Goal: Task Accomplishment & Management: Manage account settings

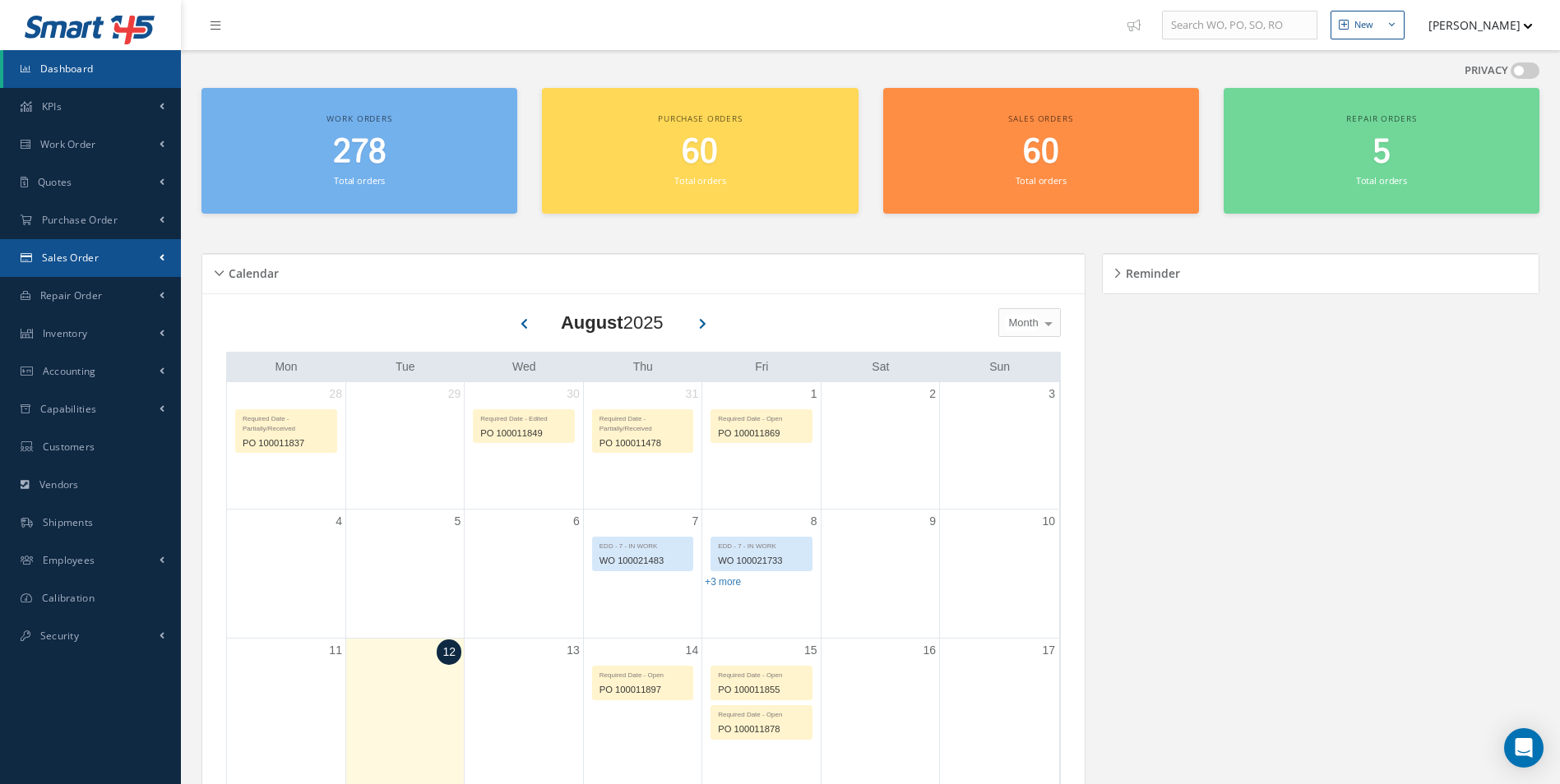
click at [77, 263] on span "Sales Order" at bounding box center [70, 258] width 57 height 14
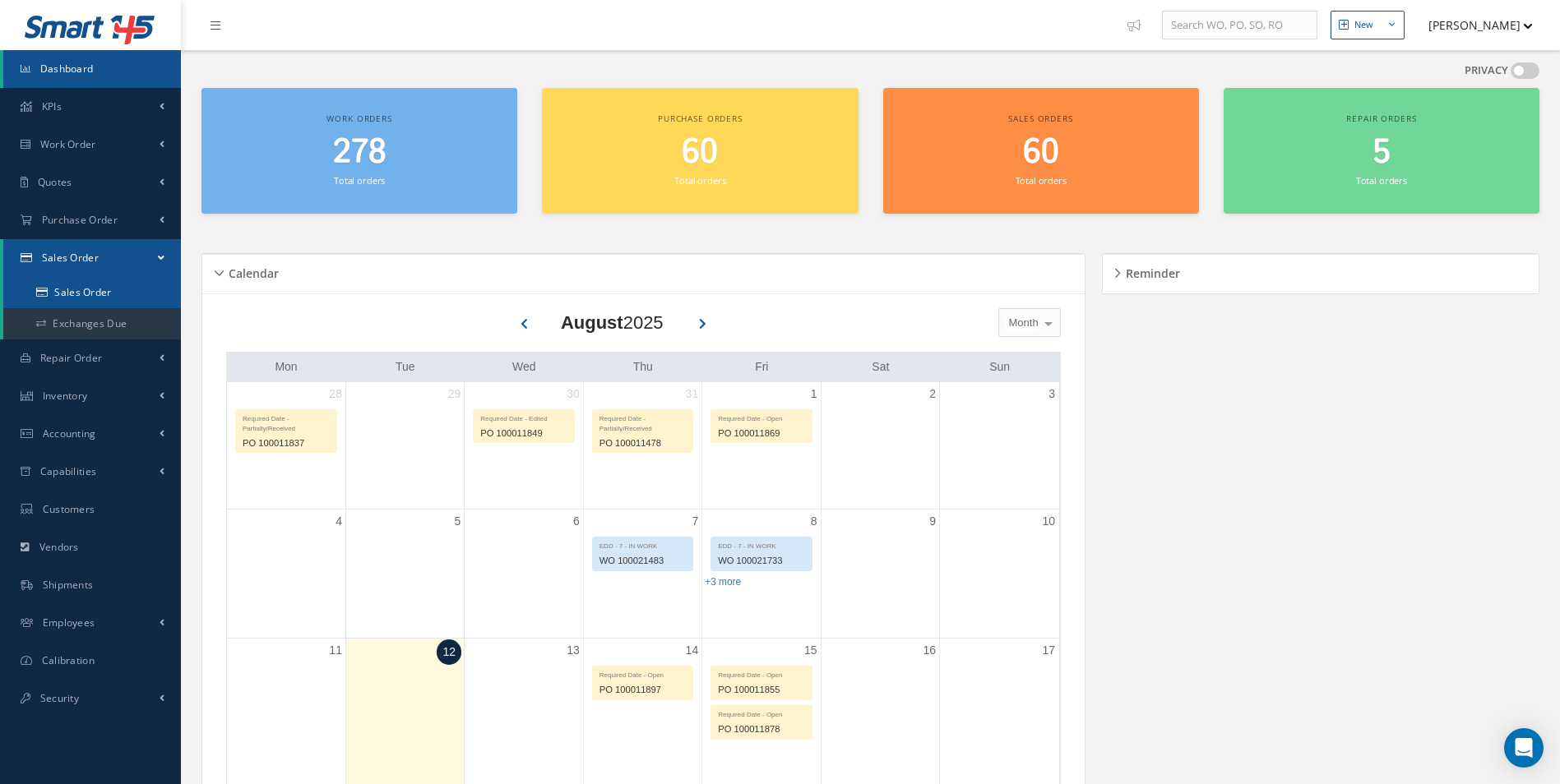
click at [93, 298] on link "Sales Order" at bounding box center [92, 292] width 178 height 31
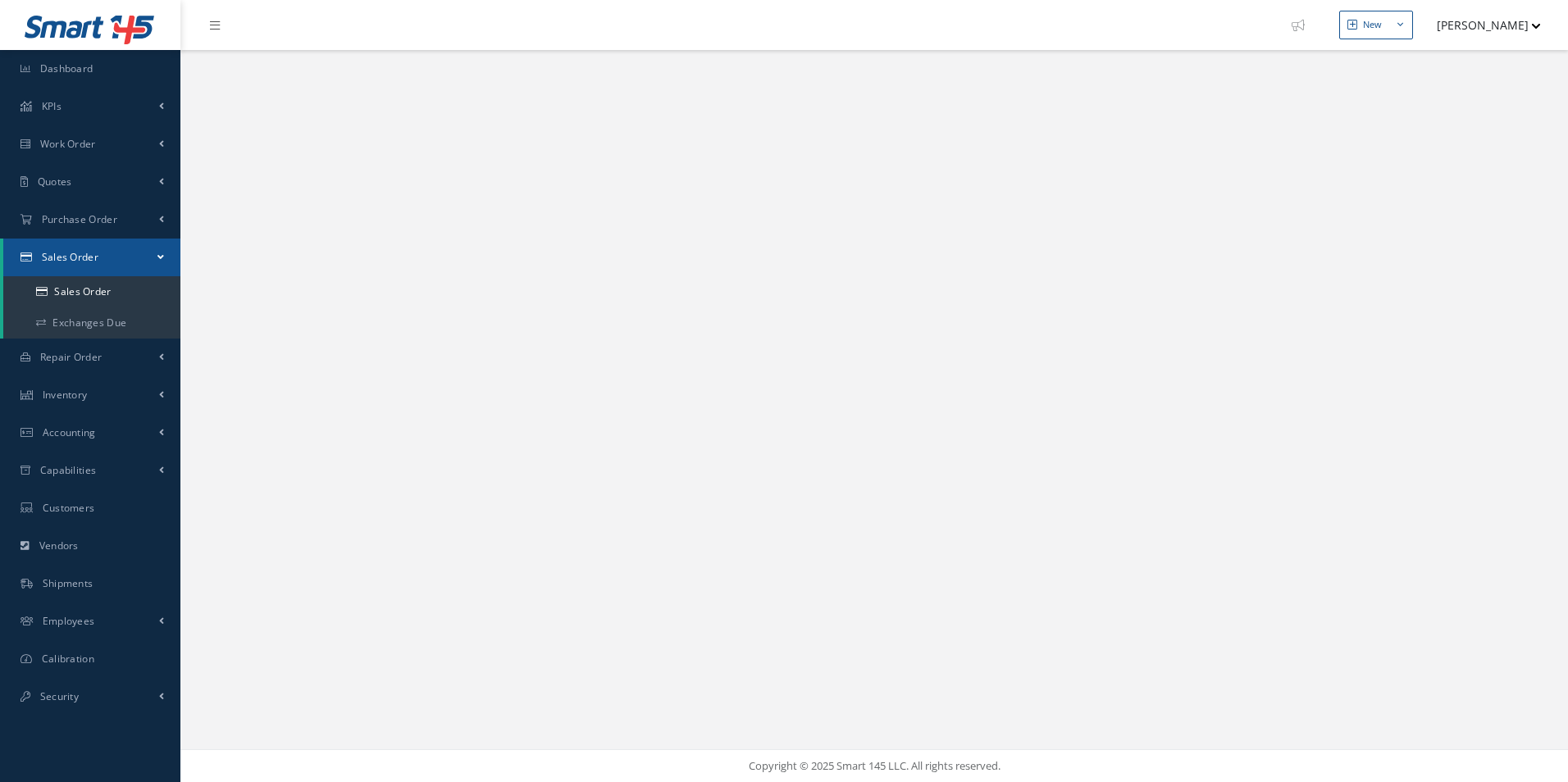
select select "25"
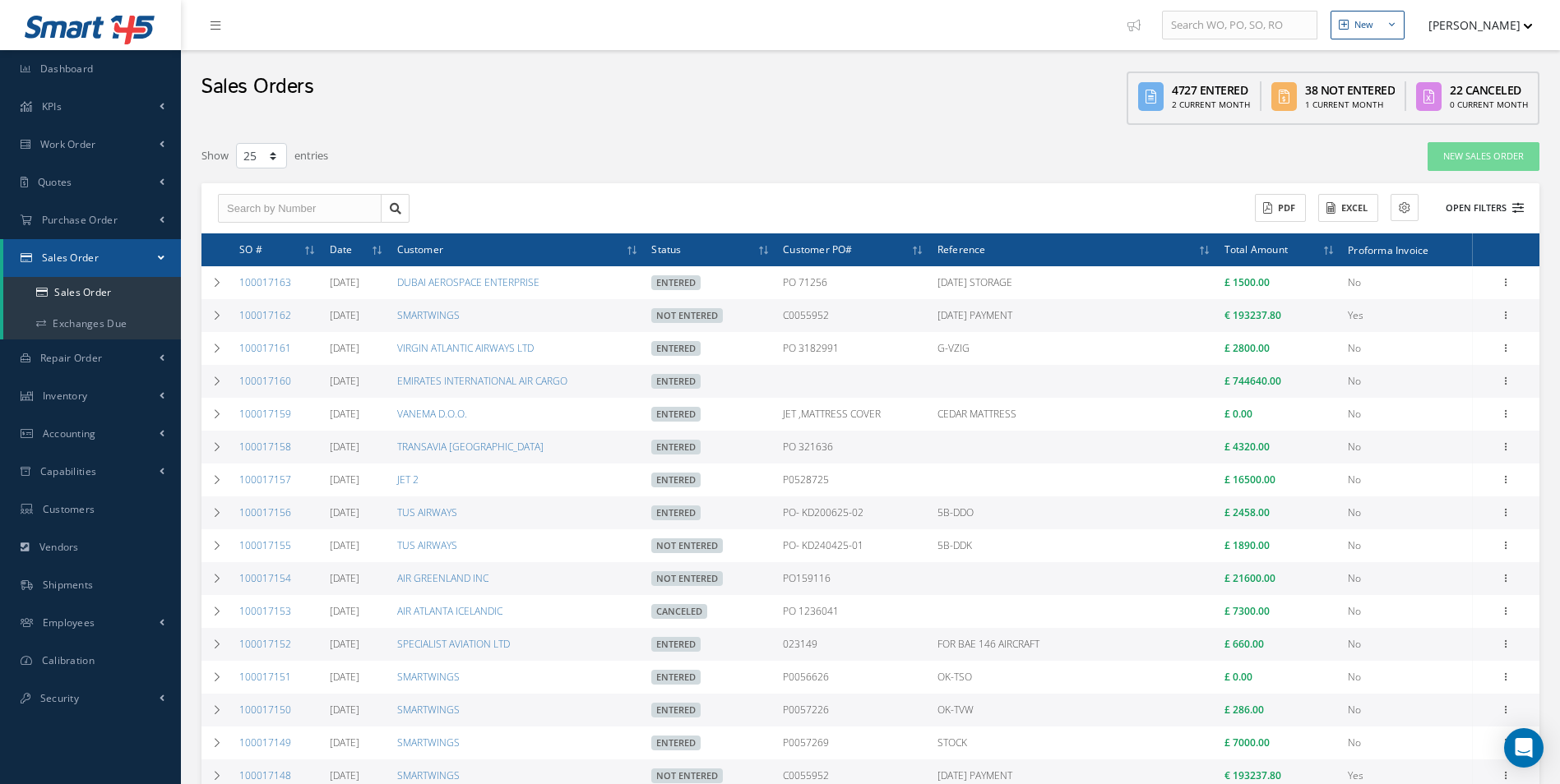
click at [1519, 208] on icon at bounding box center [1518, 207] width 11 height 11
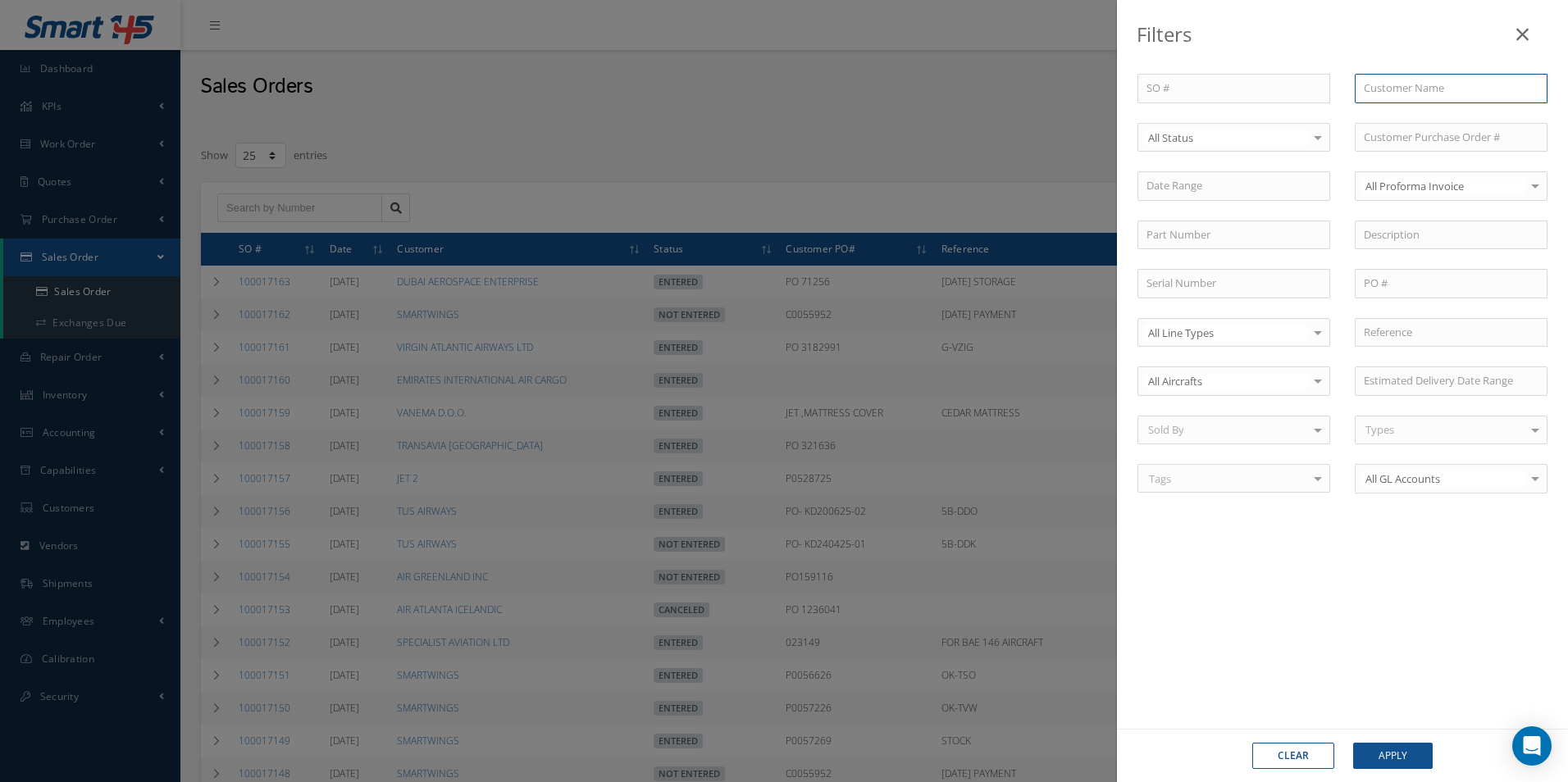
click at [1399, 85] on input "text" at bounding box center [1451, 89] width 193 height 30
click at [1421, 121] on span "ROYAL JET LLC" at bounding box center [1399, 117] width 70 height 15
type input "ROYAL JET LLC"
click at [1411, 745] on button "Apply" at bounding box center [1393, 756] width 79 height 26
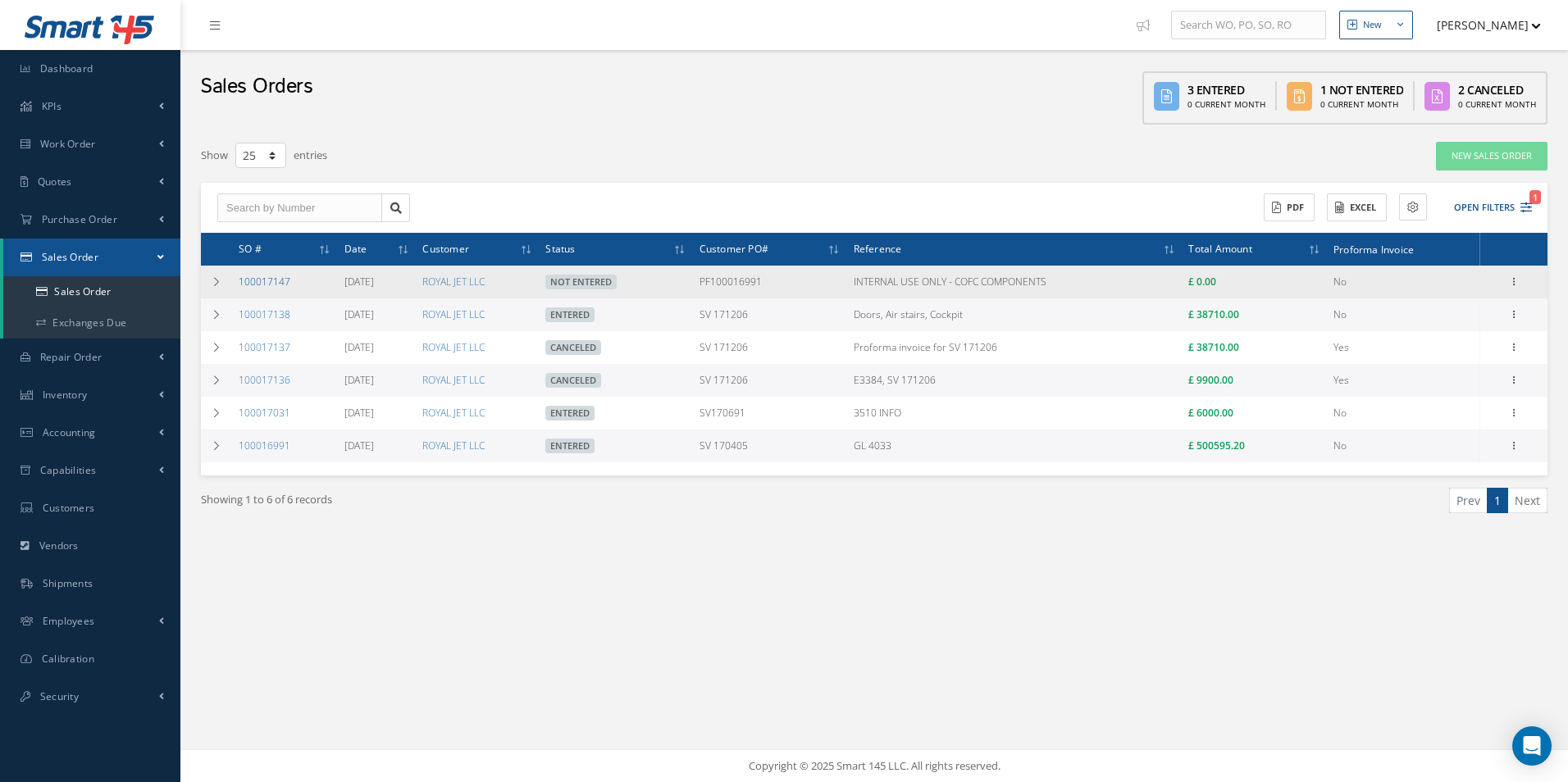
click at [255, 281] on link "100017147" at bounding box center [264, 282] width 52 height 14
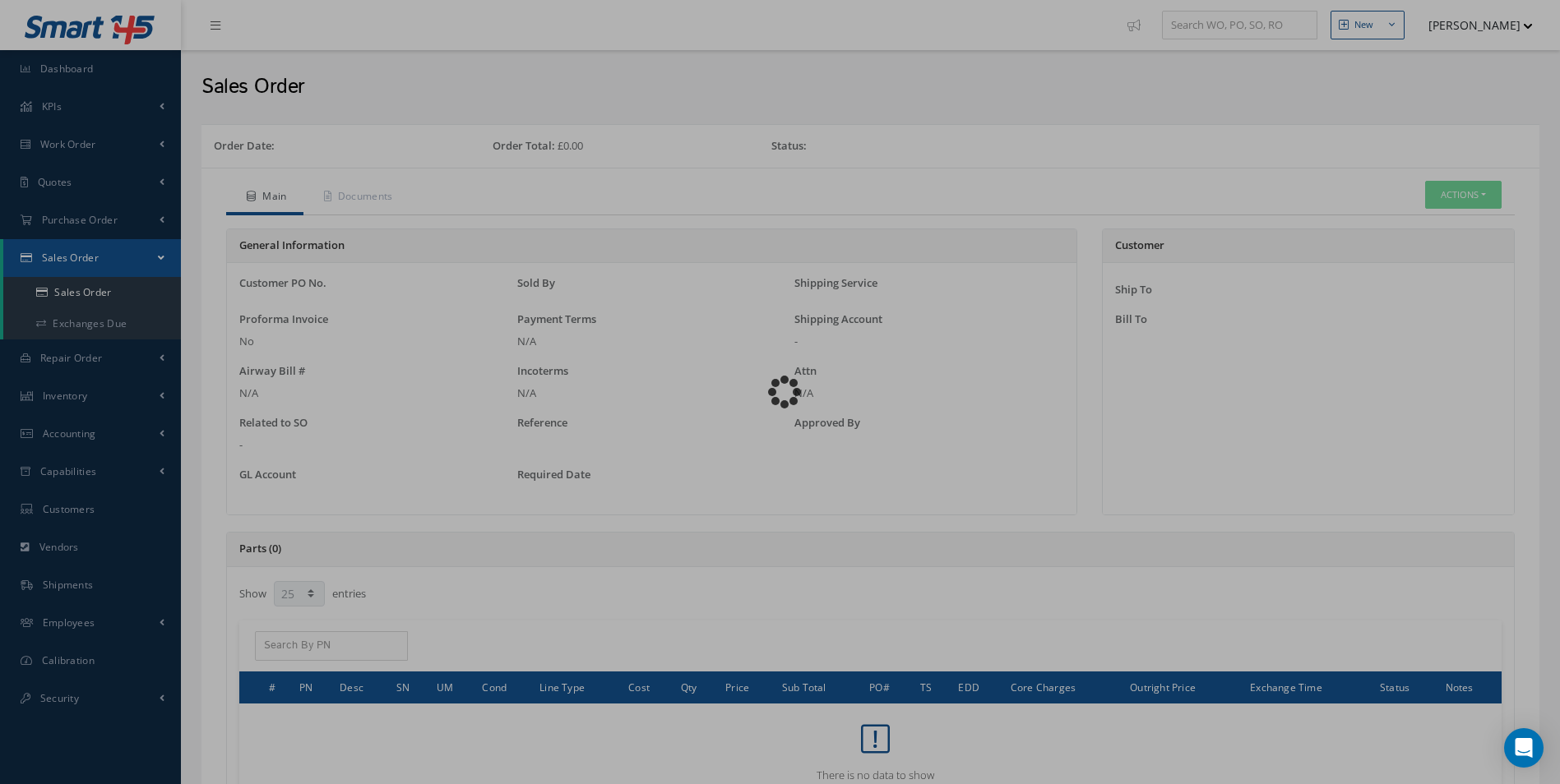
select select "25"
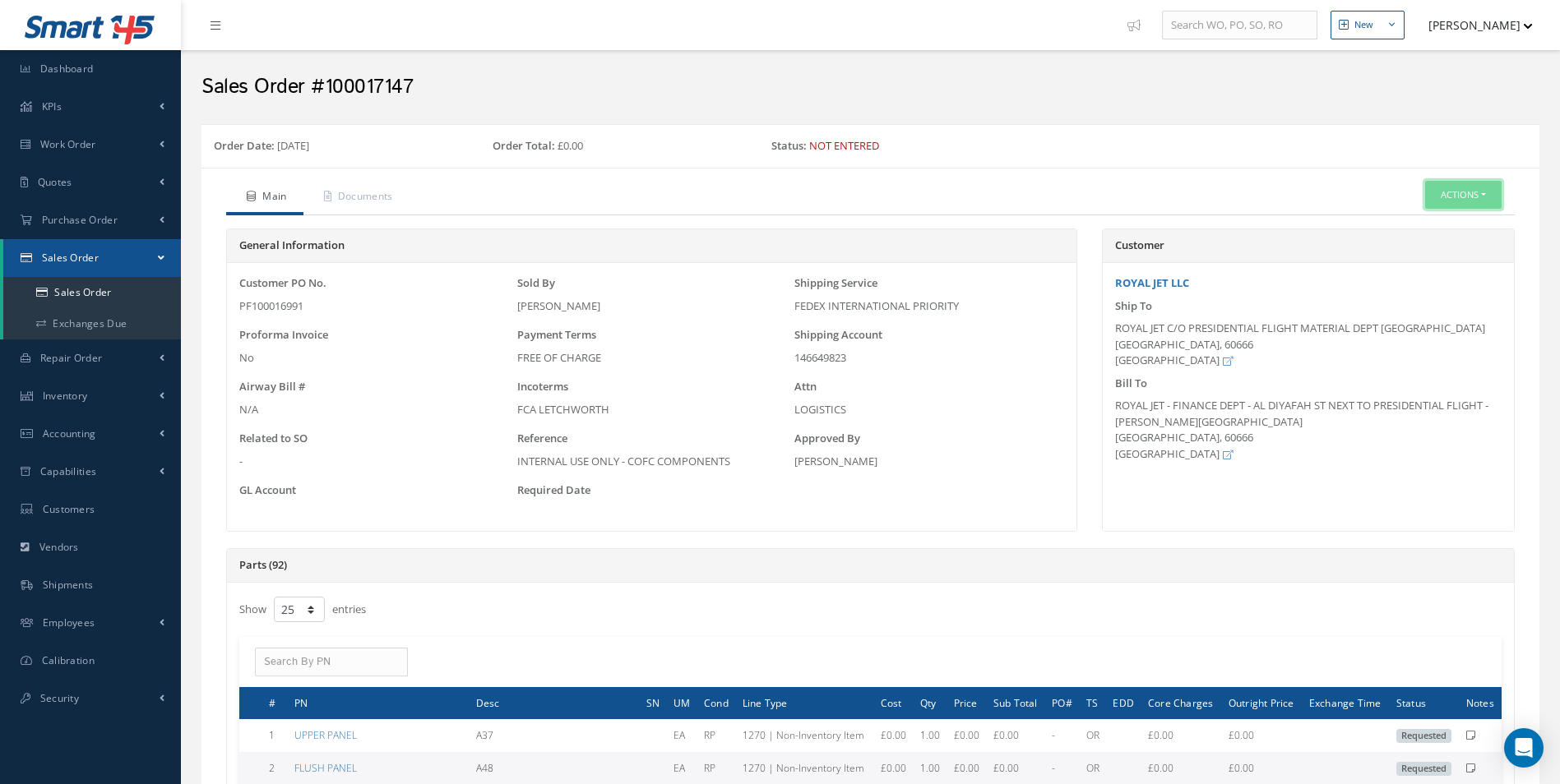
click at [1470, 196] on button "Actions" at bounding box center [1464, 195] width 77 height 29
click at [1405, 248] on link "Edit" at bounding box center [1438, 245] width 132 height 22
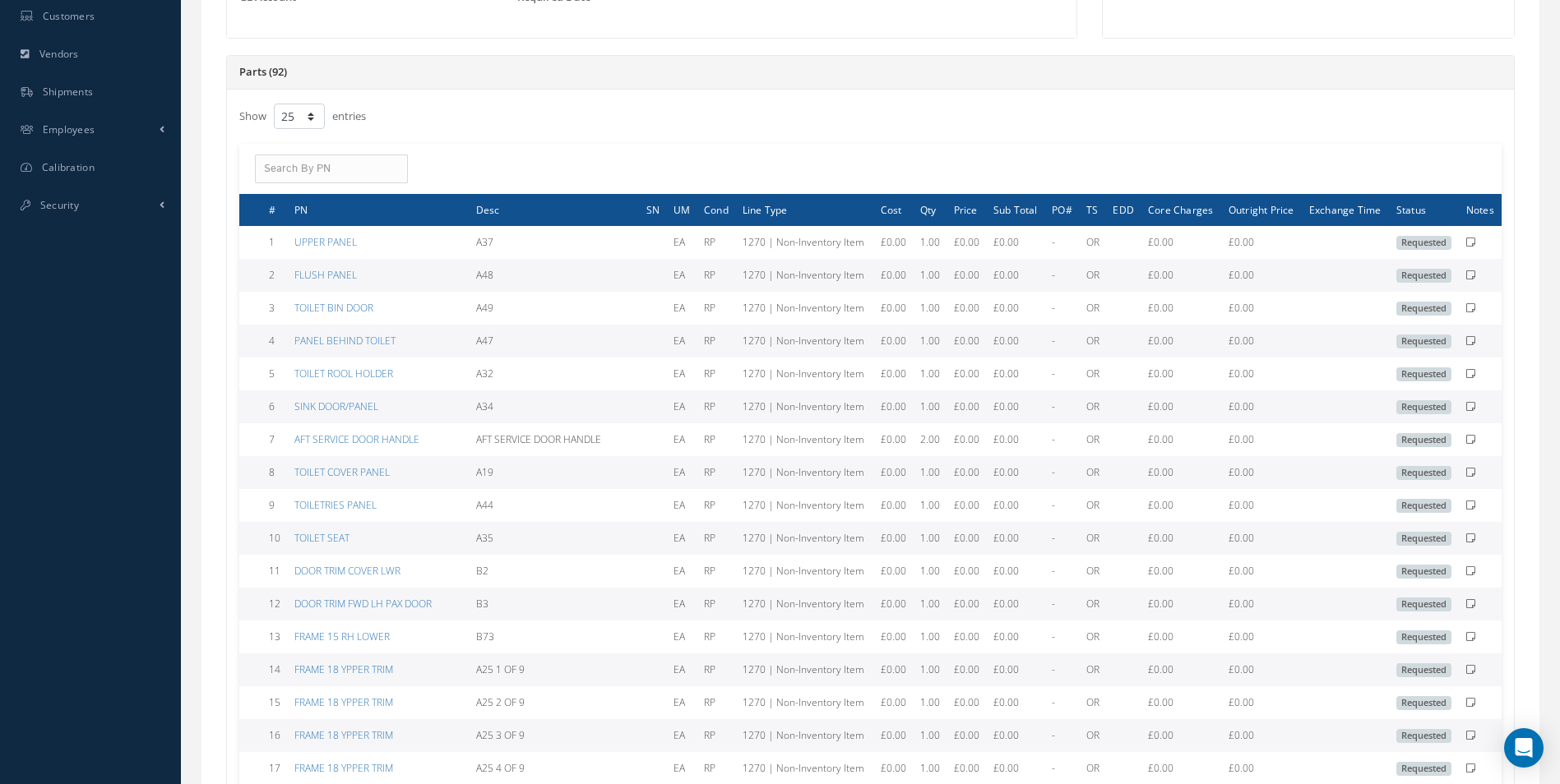
scroll to position [739, 0]
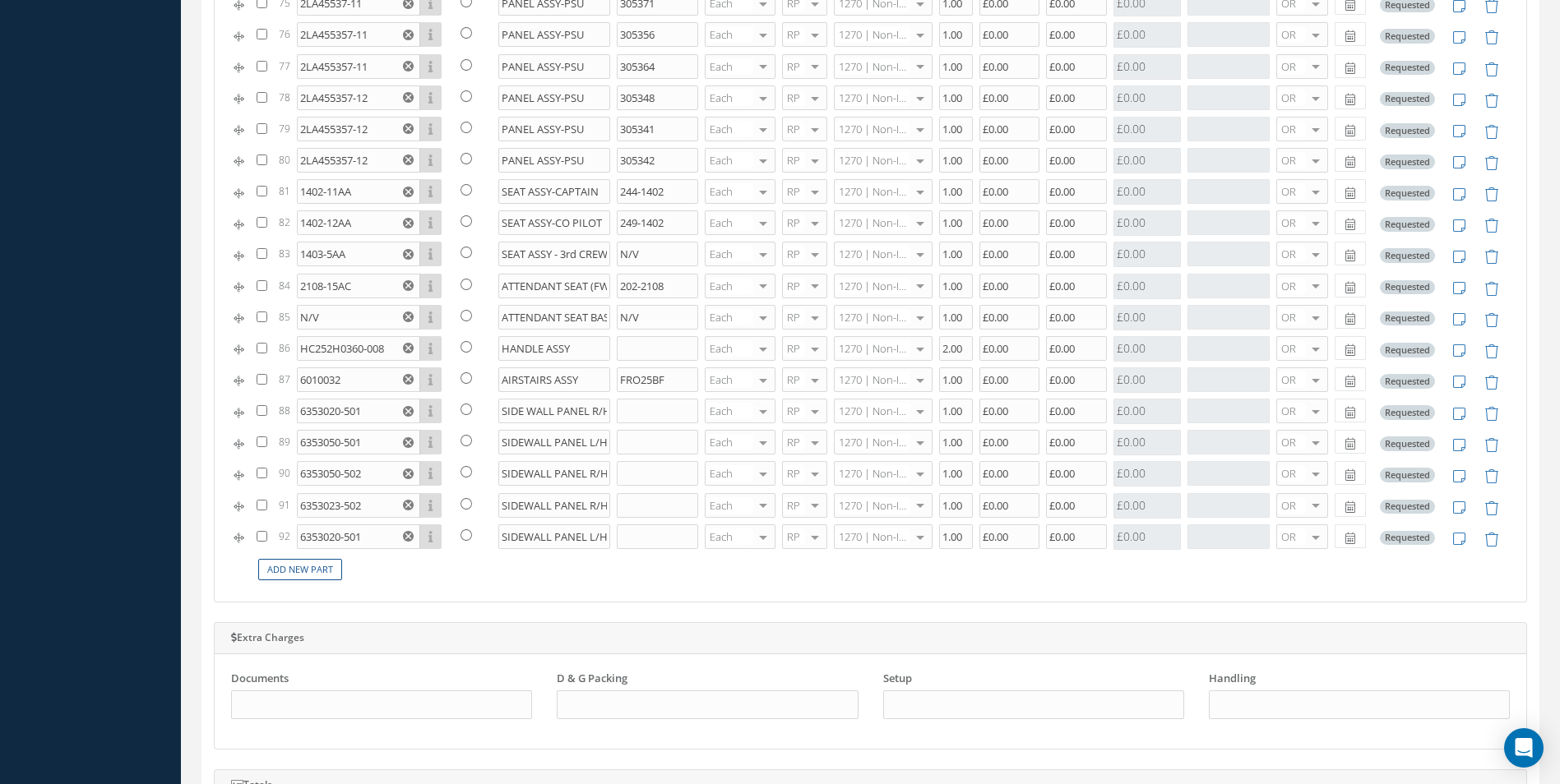
scroll to position [137, 0]
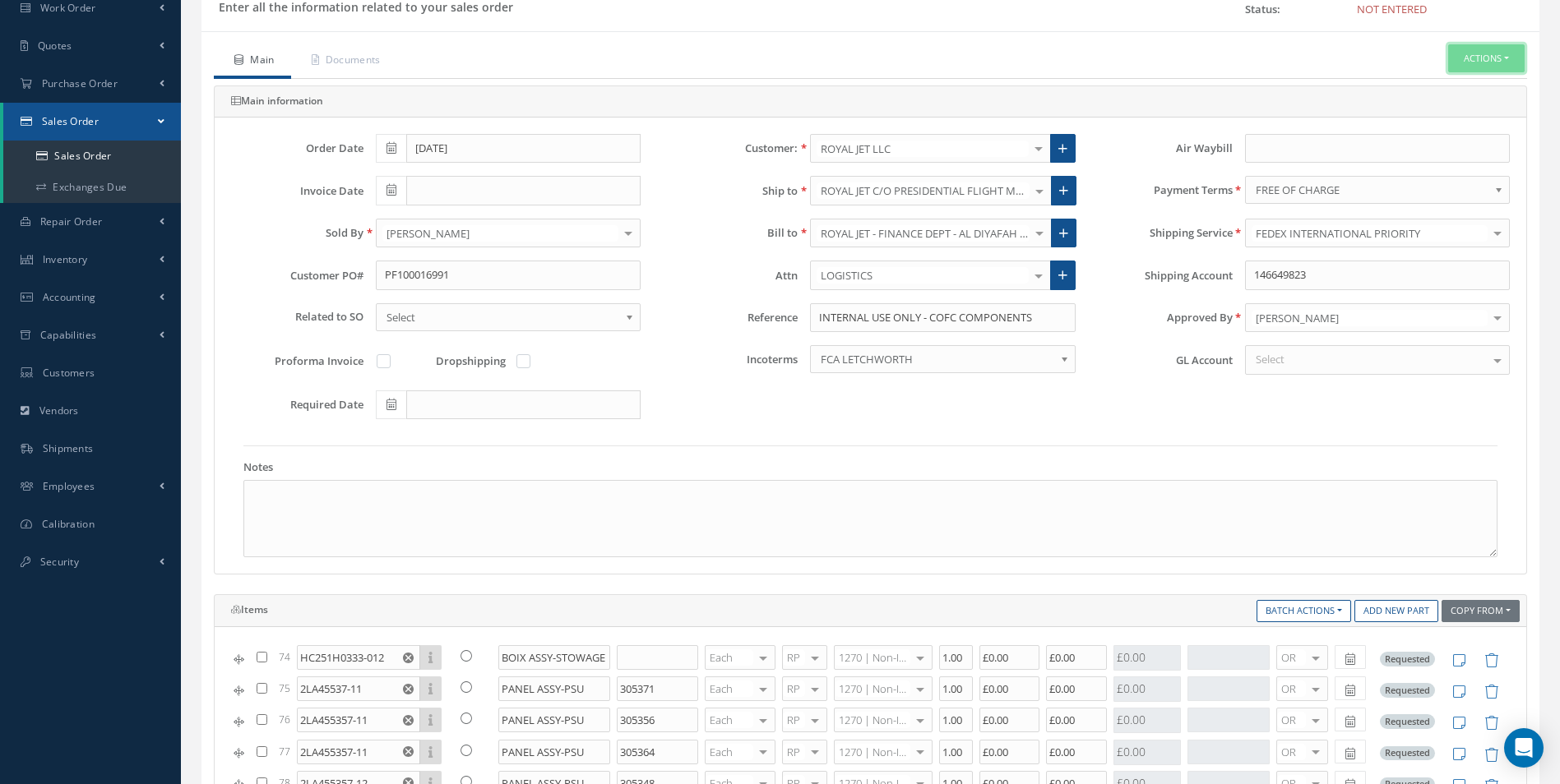
click at [1478, 59] on button "Actions" at bounding box center [1487, 58] width 77 height 29
click at [1303, 280] on link "C of C" at bounding box center [1338, 281] width 125 height 26
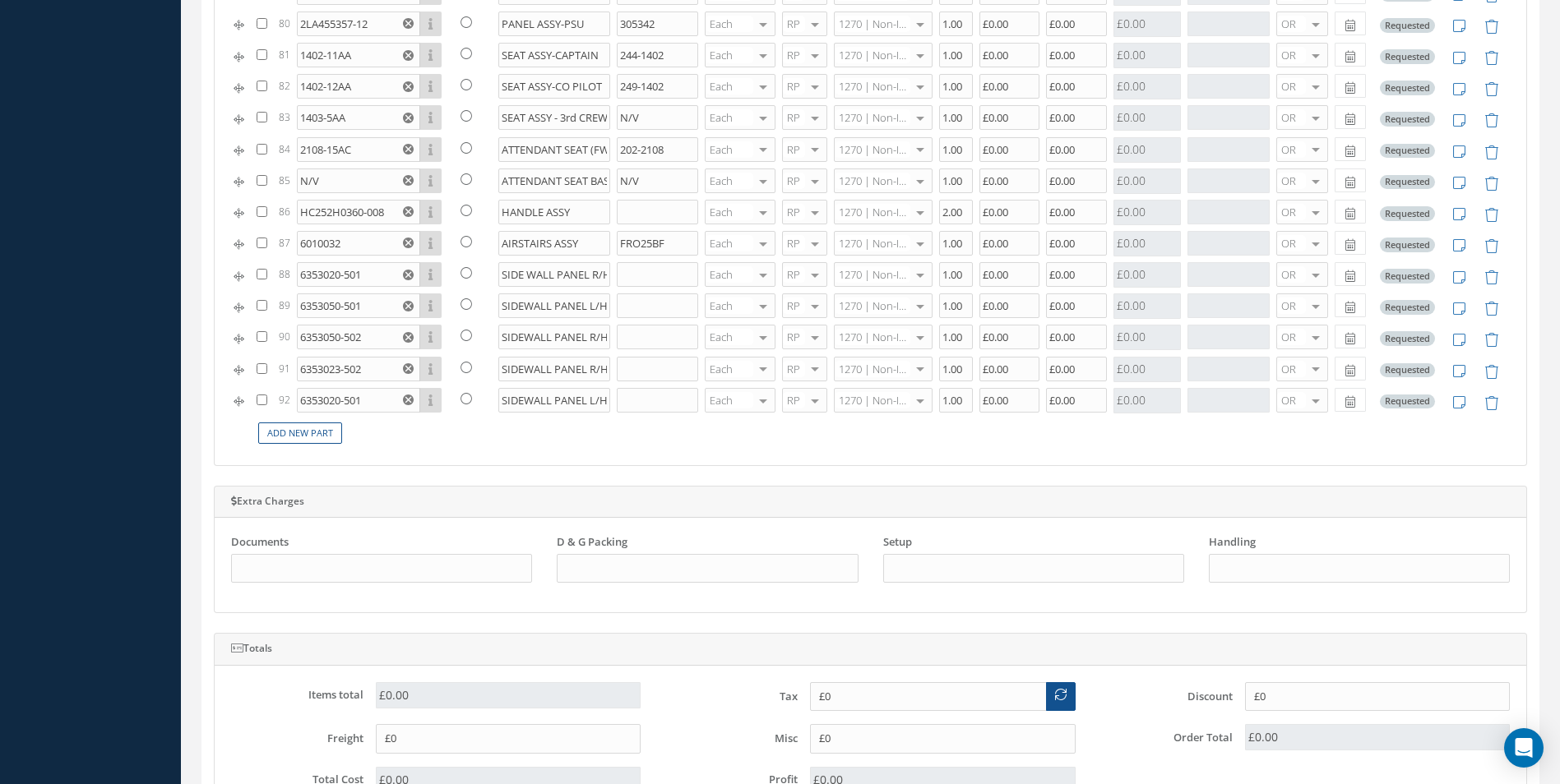
scroll to position [273, 0]
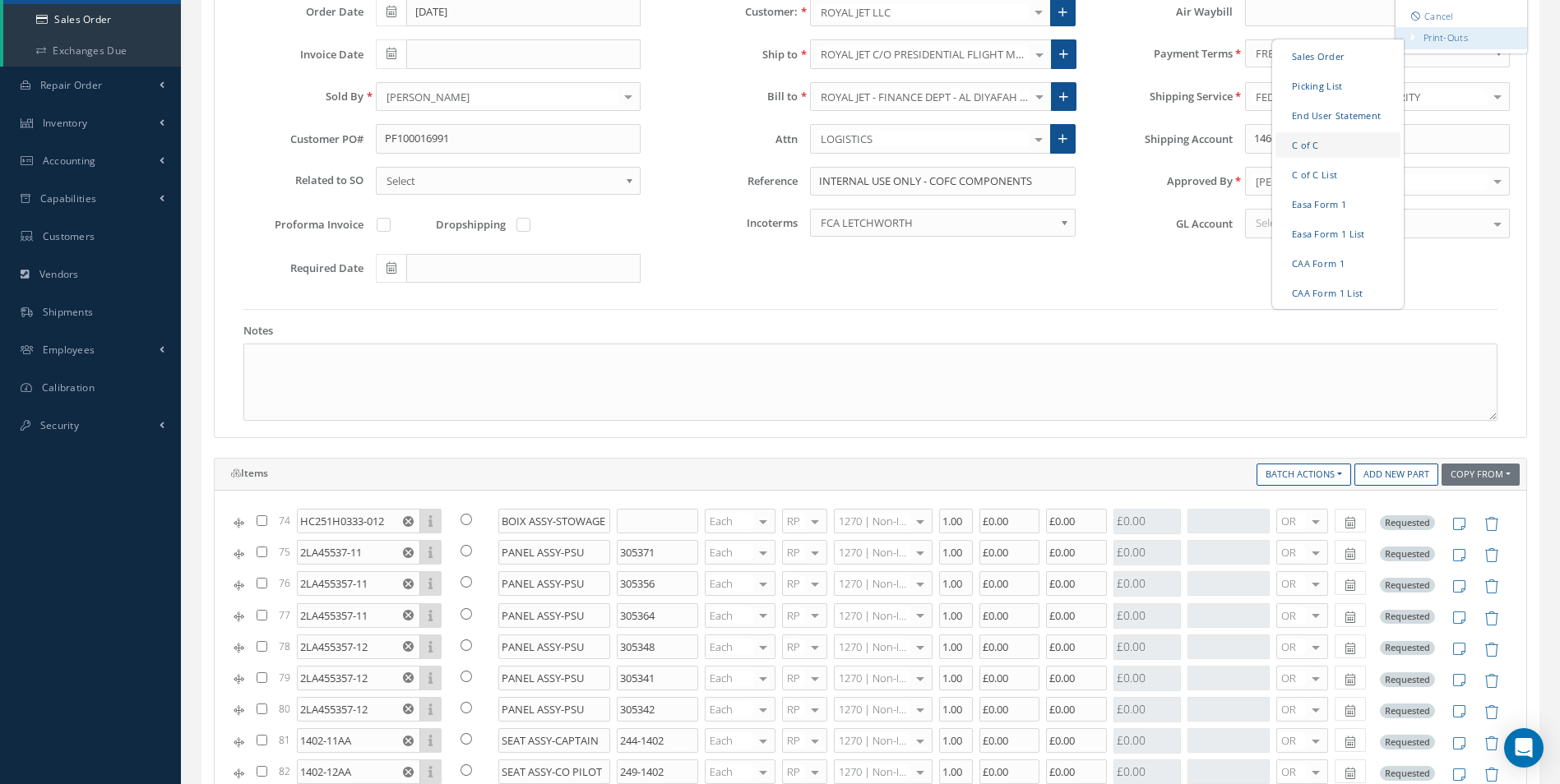
click at [1313, 139] on link "C of C" at bounding box center [1338, 145] width 125 height 26
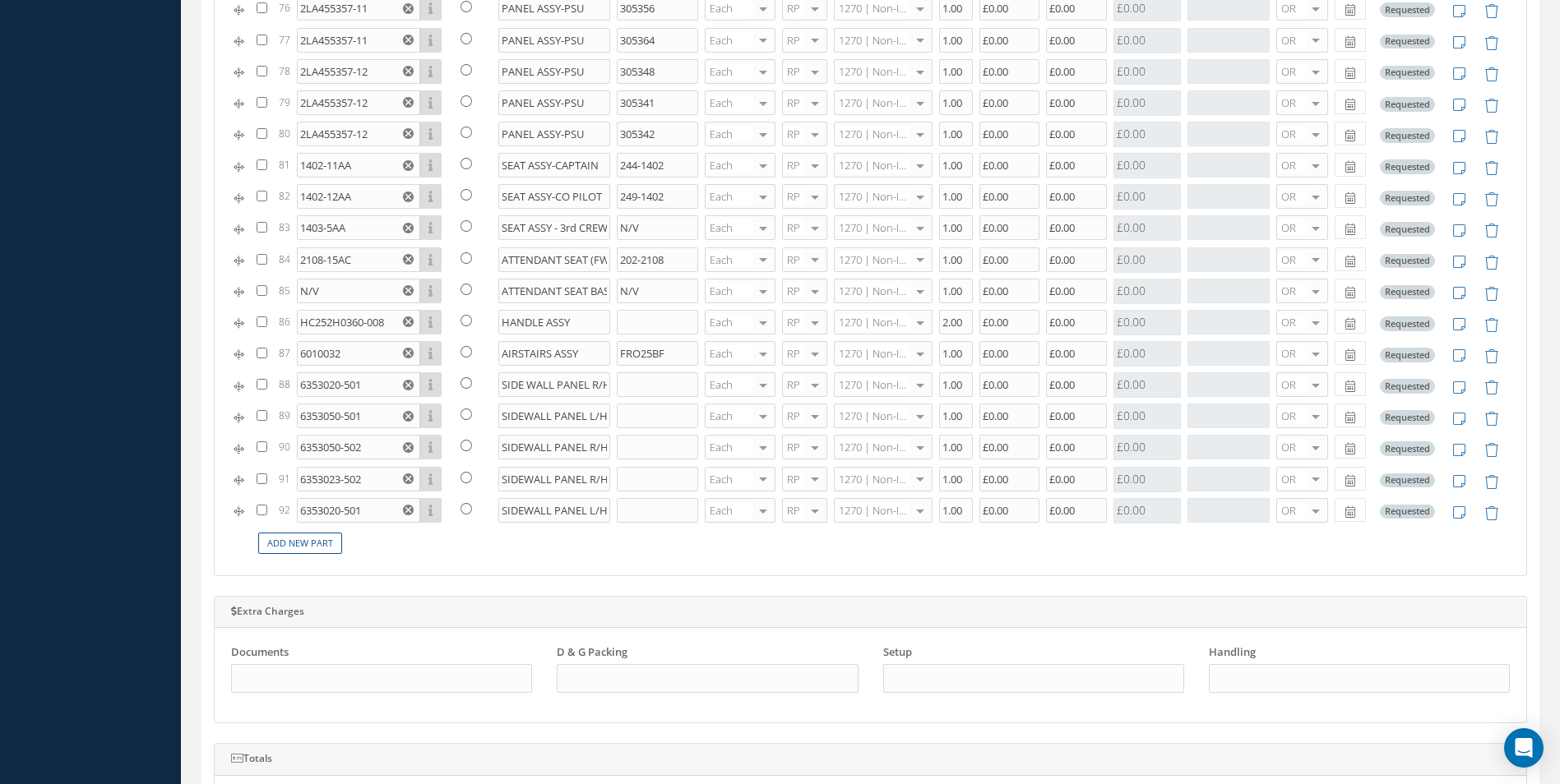
scroll to position [162, 0]
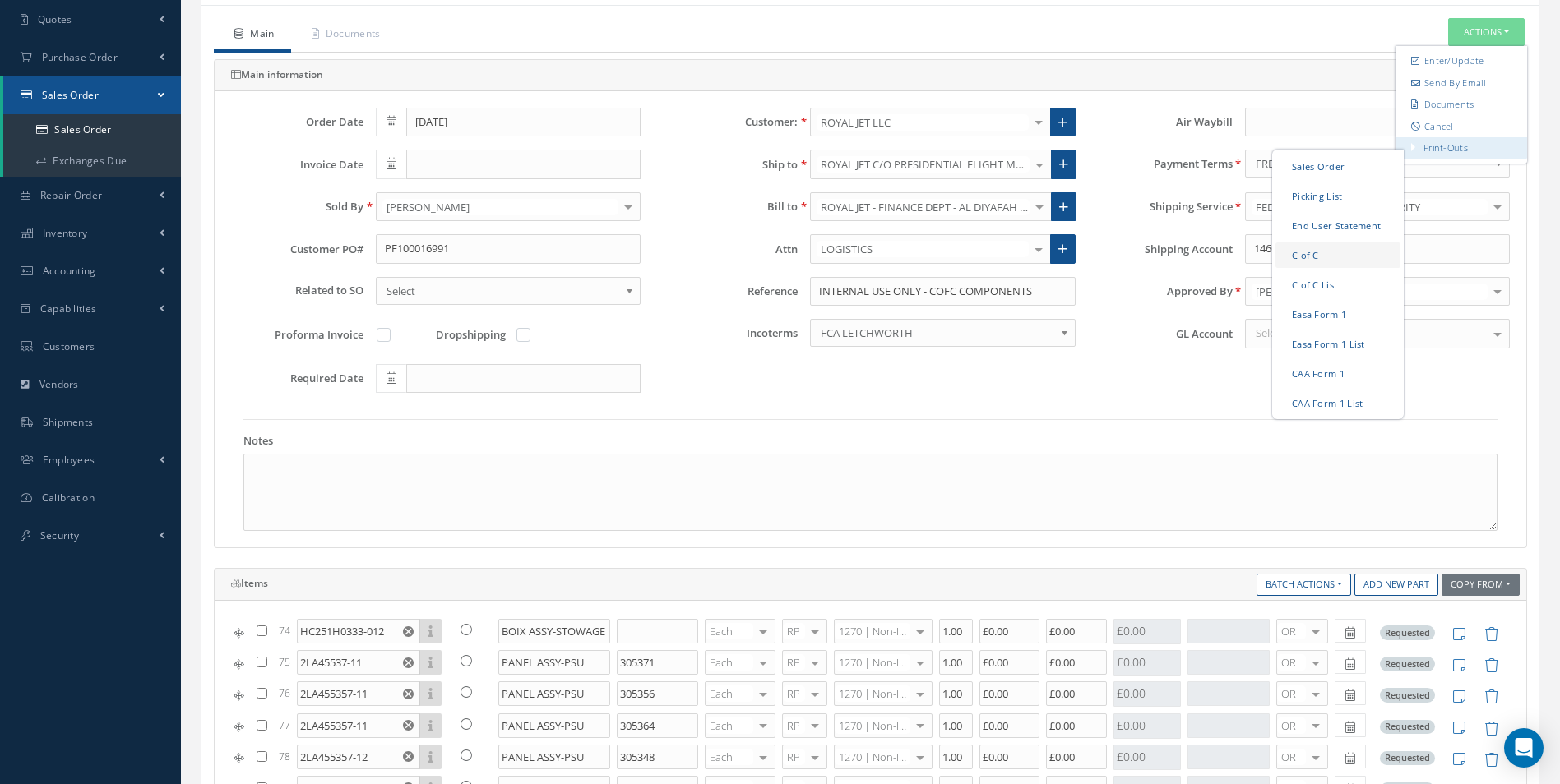
click at [1309, 253] on link "C of C" at bounding box center [1338, 255] width 125 height 26
